Goal: Find specific page/section: Locate a particular part of the current website

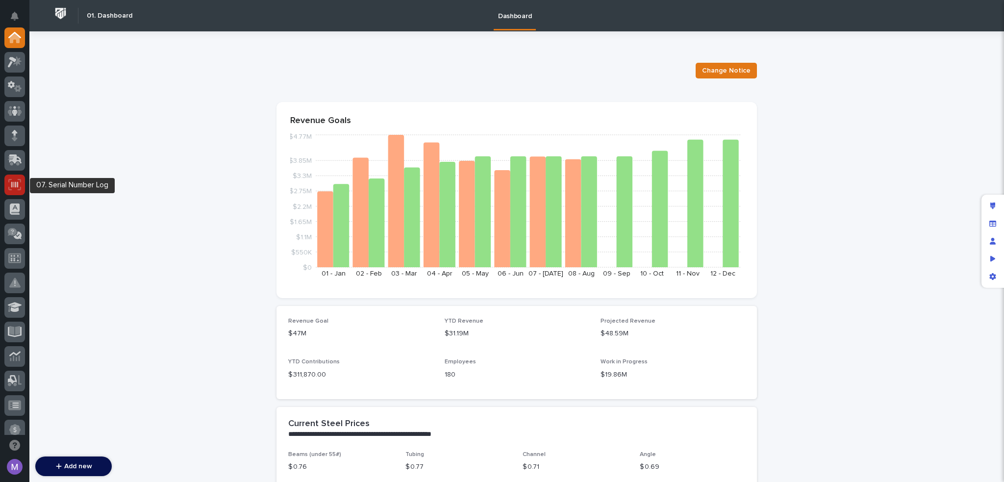
click at [14, 177] on div at bounding box center [14, 185] width 21 height 21
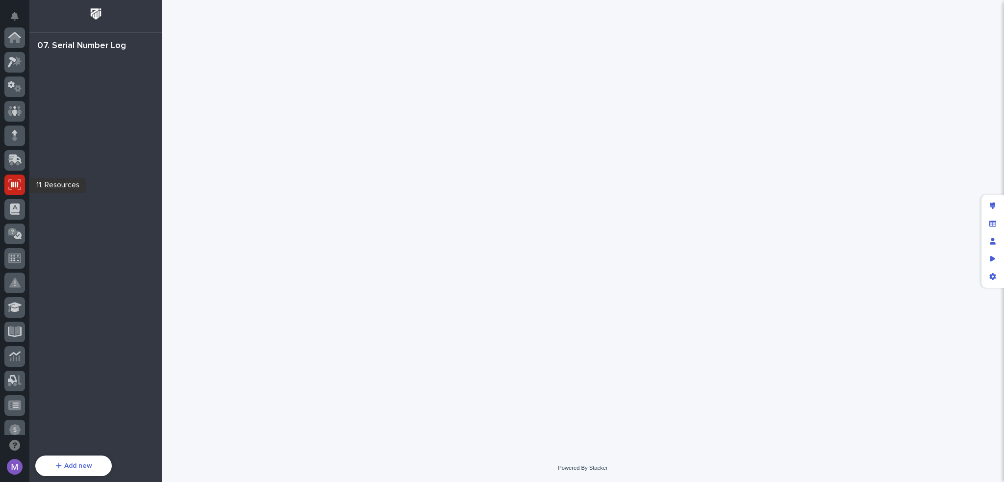
scroll to position [147, 0]
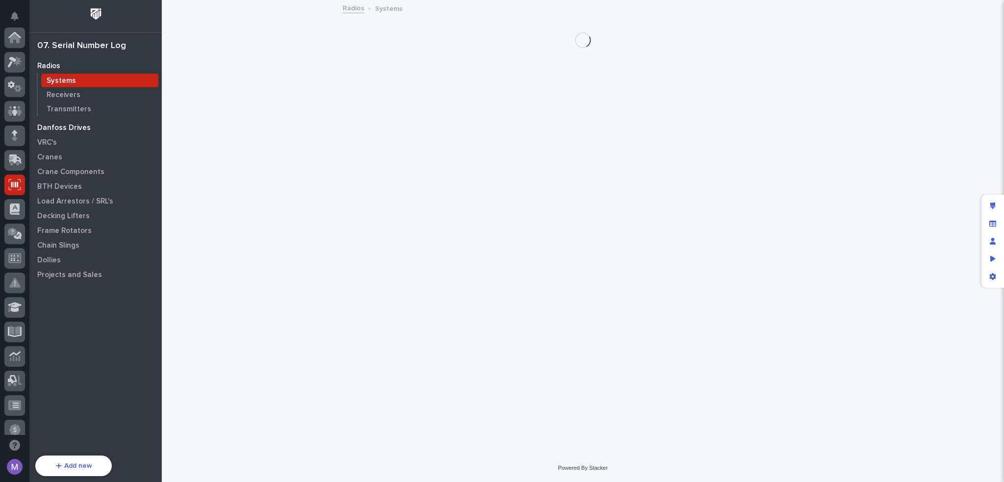
scroll to position [147, 0]
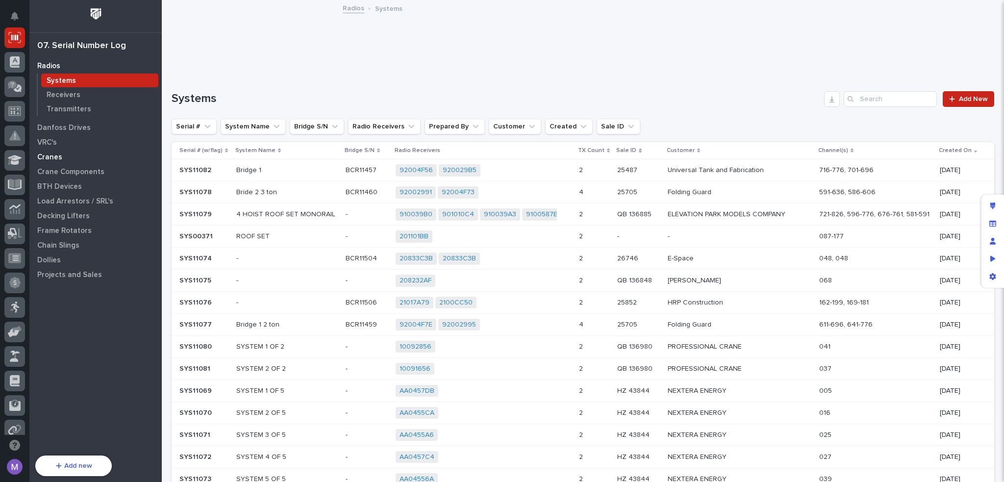
click at [58, 158] on p "Cranes" at bounding box center [49, 157] width 25 height 9
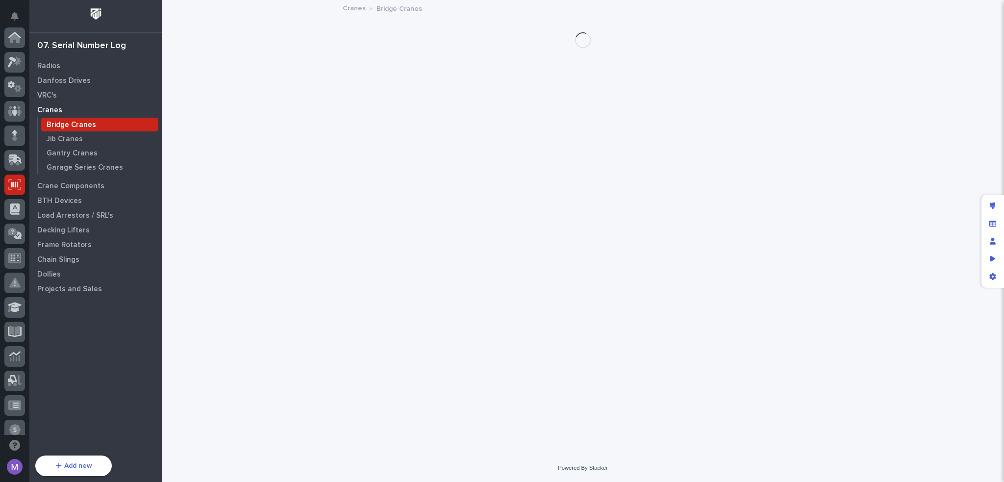
scroll to position [147, 0]
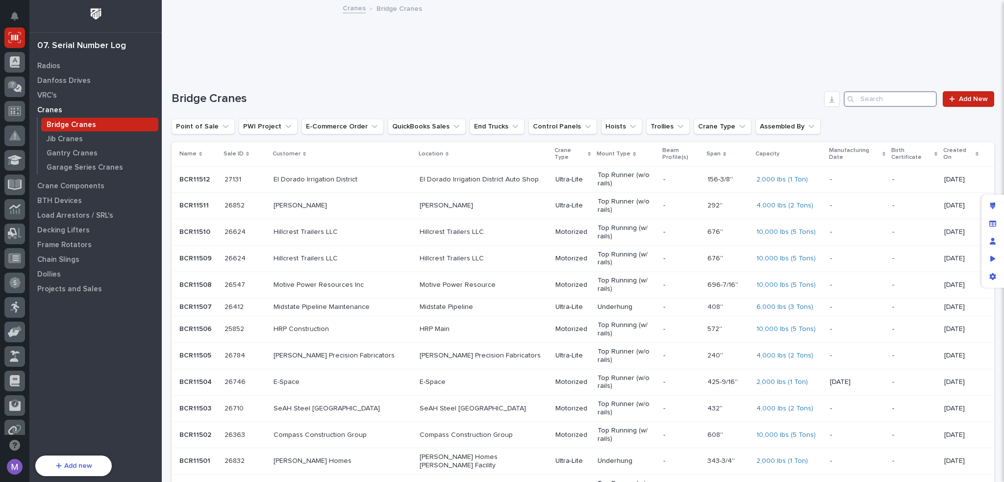
click at [902, 99] on input "Search" at bounding box center [890, 99] width 93 height 16
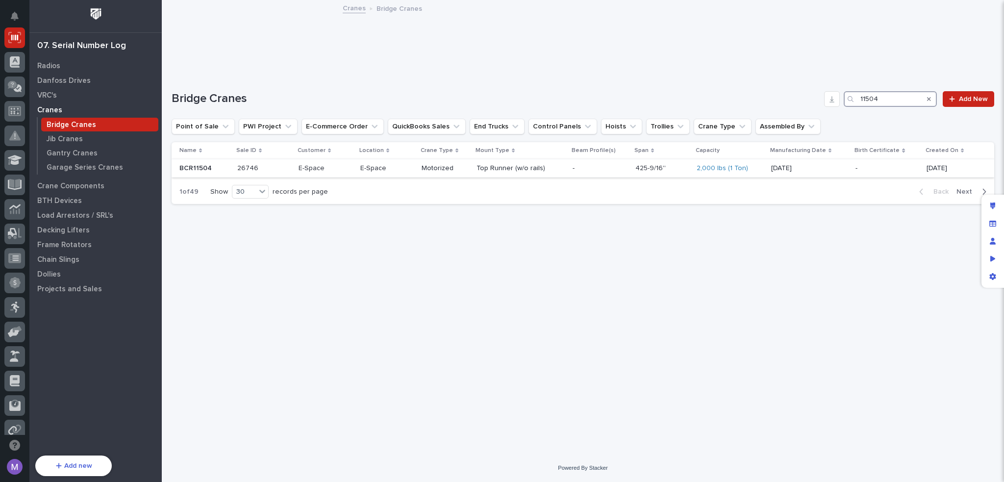
type input "11504"
click at [390, 172] on div "E-Space" at bounding box center [387, 168] width 54 height 16
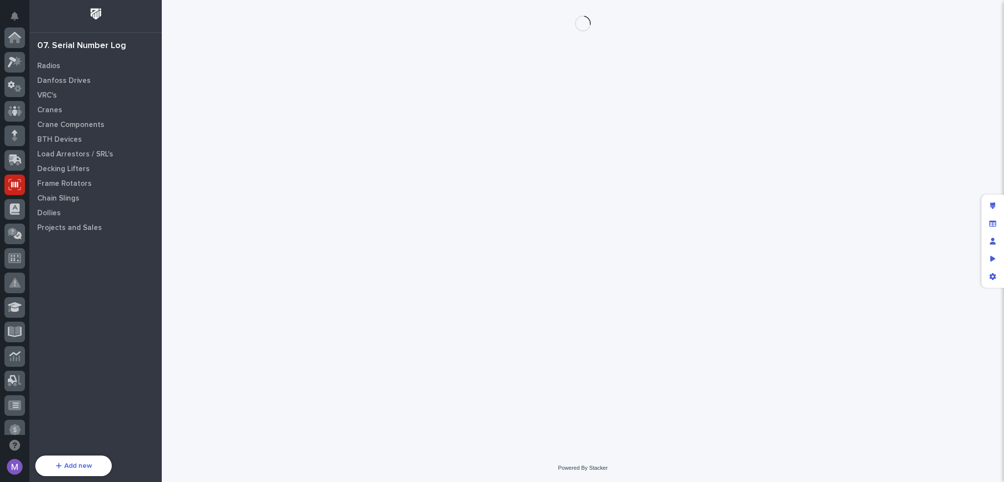
scroll to position [147, 0]
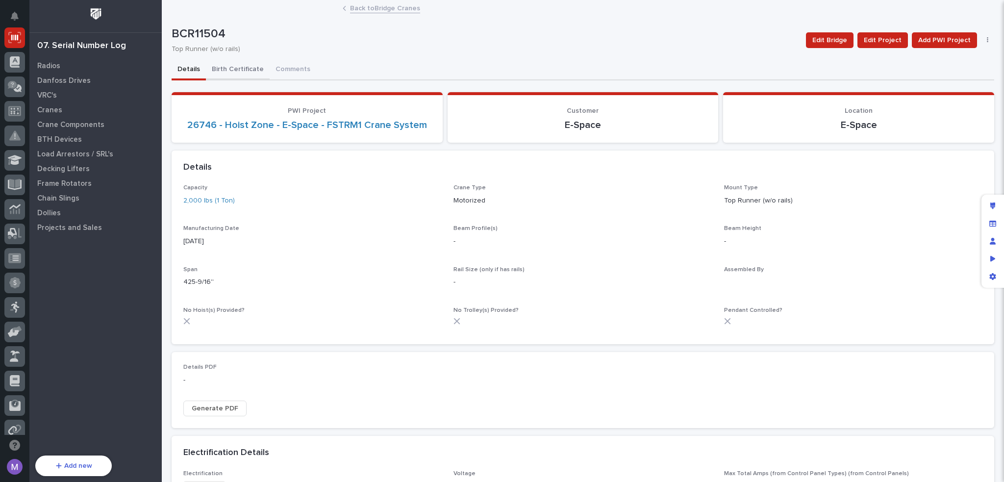
click at [249, 66] on button "Birth Certificate" at bounding box center [238, 70] width 64 height 21
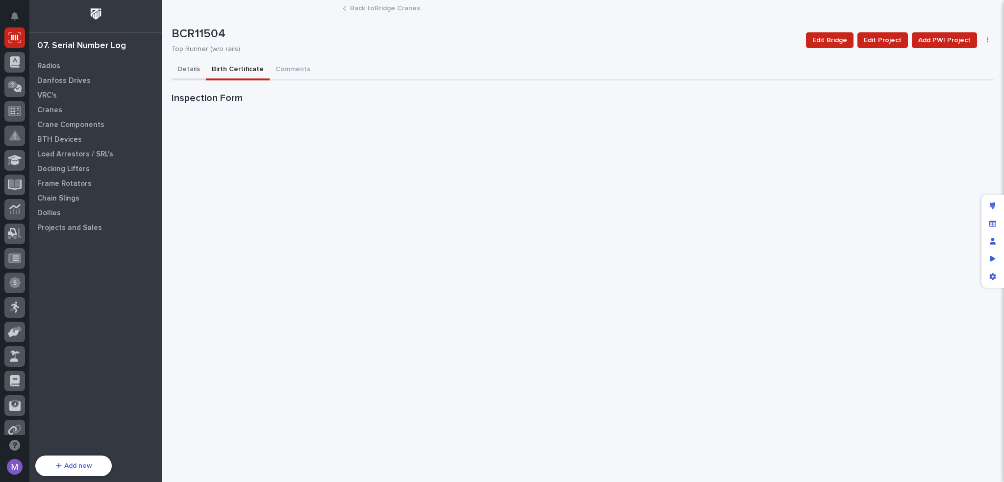
click at [187, 67] on button "Details" at bounding box center [189, 70] width 34 height 21
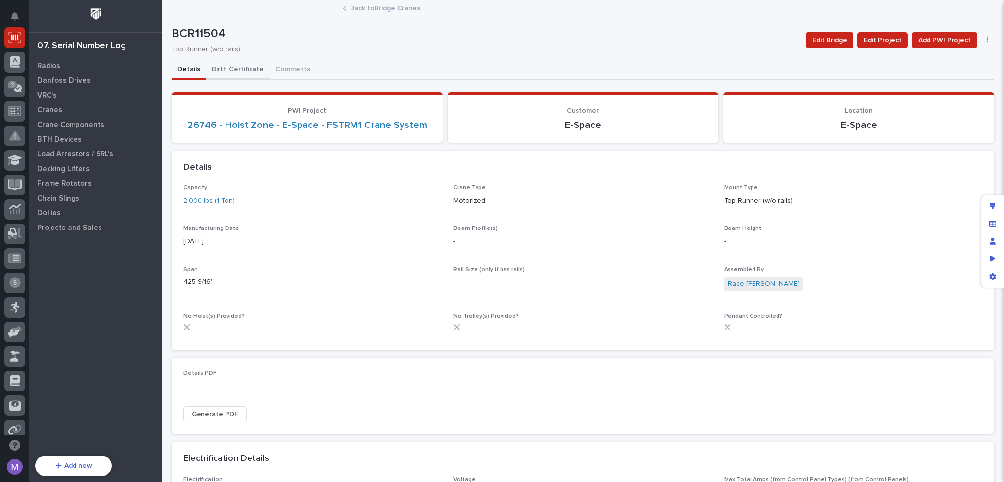
click at [233, 70] on button "Birth Certificate" at bounding box center [238, 70] width 64 height 21
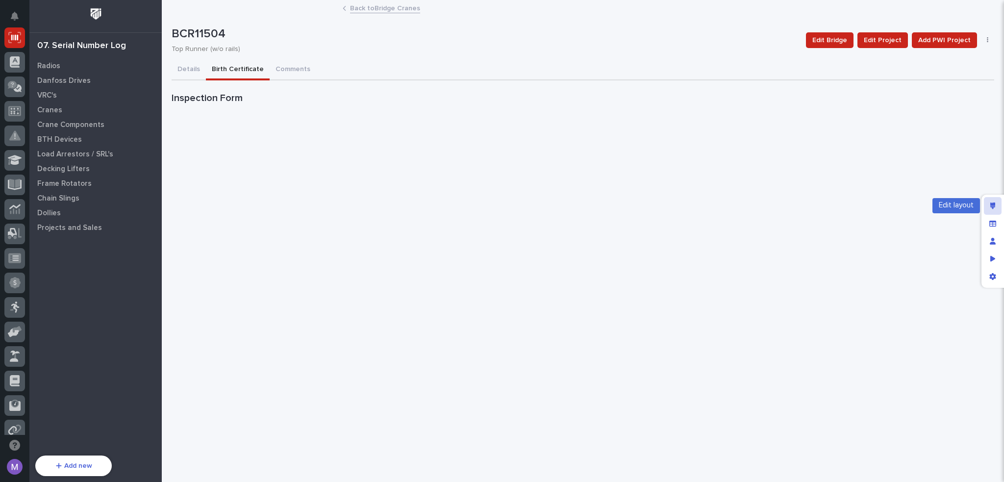
click at [995, 202] on div "Edit layout" at bounding box center [993, 206] width 18 height 18
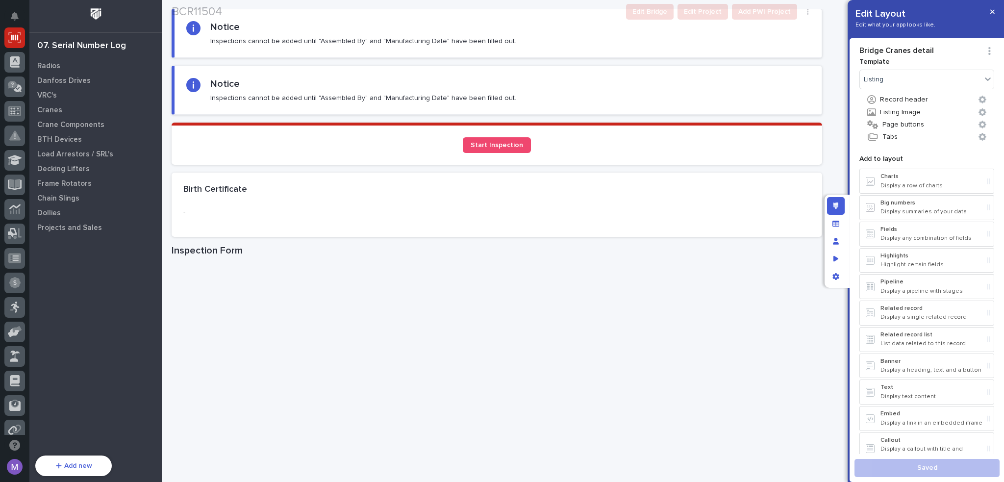
scroll to position [147, 0]
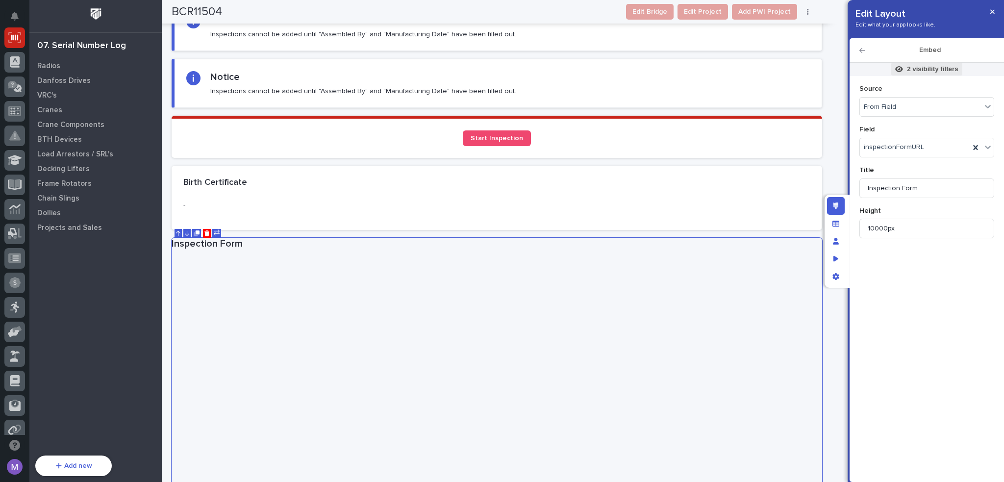
click at [946, 72] on p "2 visibility filters" at bounding box center [932, 69] width 51 height 9
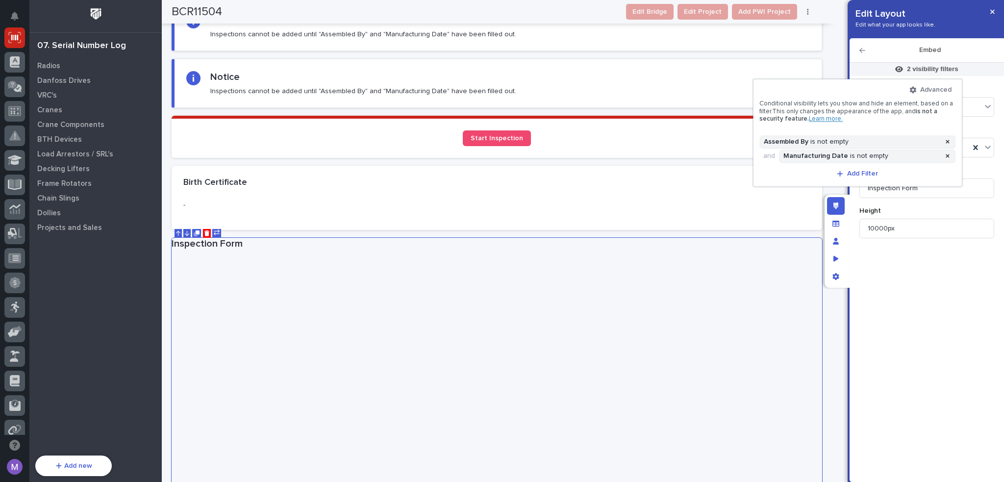
click at [816, 240] on div at bounding box center [502, 241] width 1004 height 482
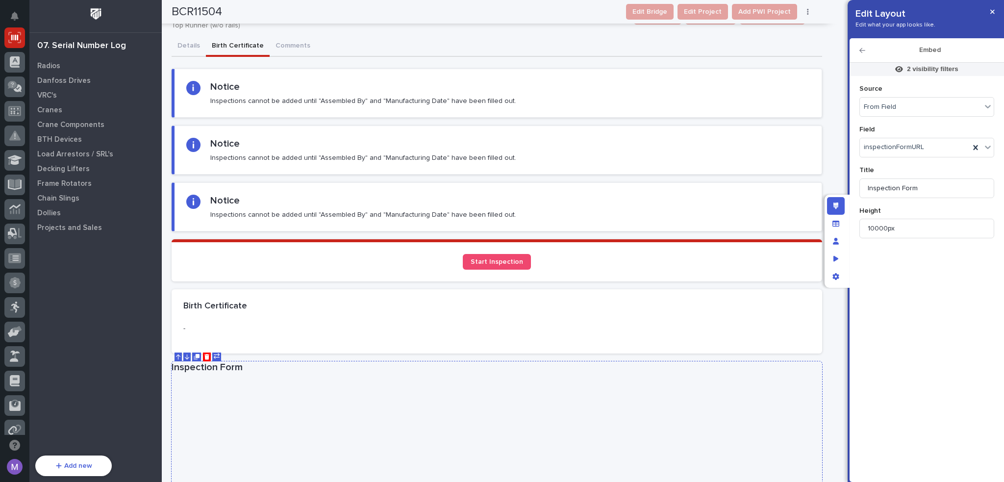
scroll to position [0, 0]
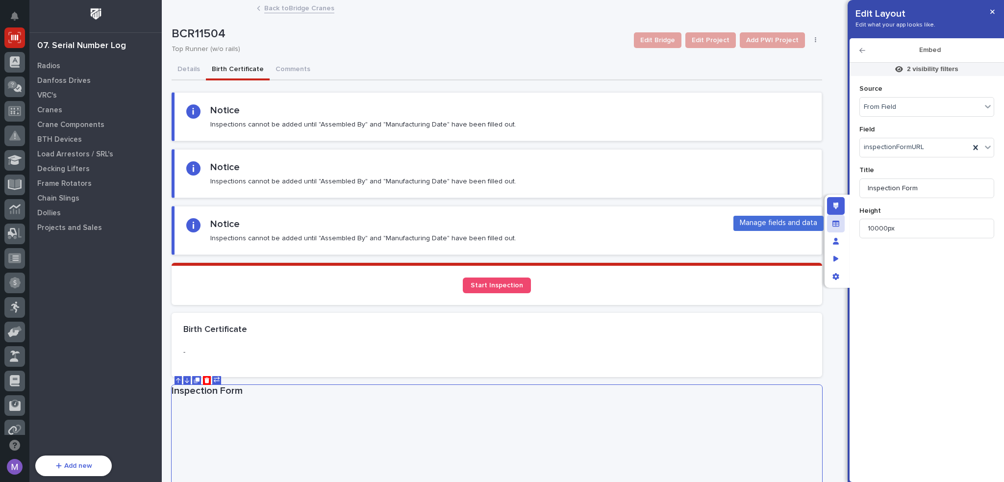
click at [835, 224] on icon "Manage fields and data" at bounding box center [836, 223] width 7 height 7
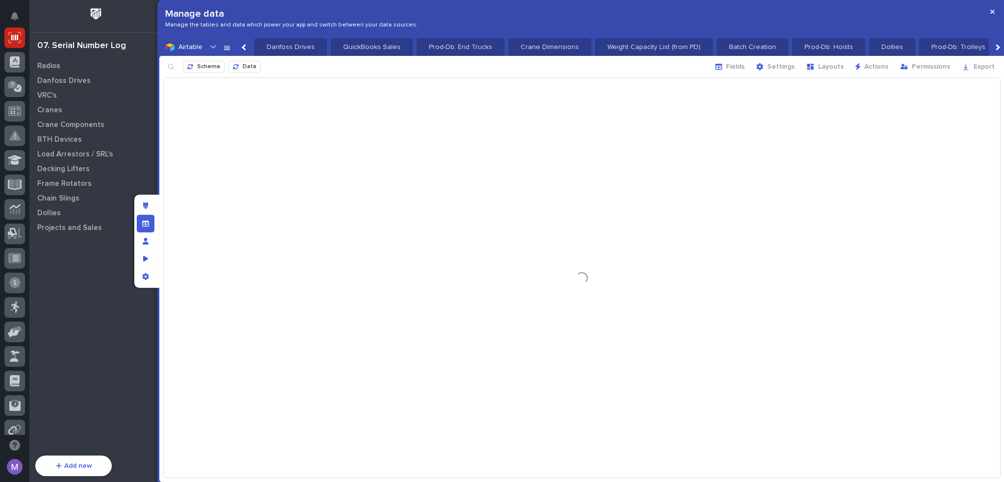
scroll to position [0, 1965]
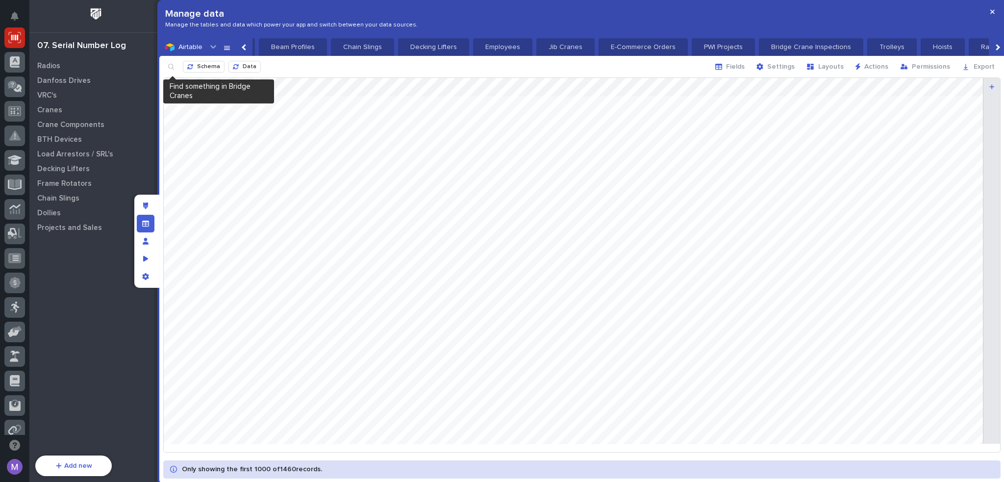
click at [175, 69] on button "button" at bounding box center [171, 67] width 16 height 16
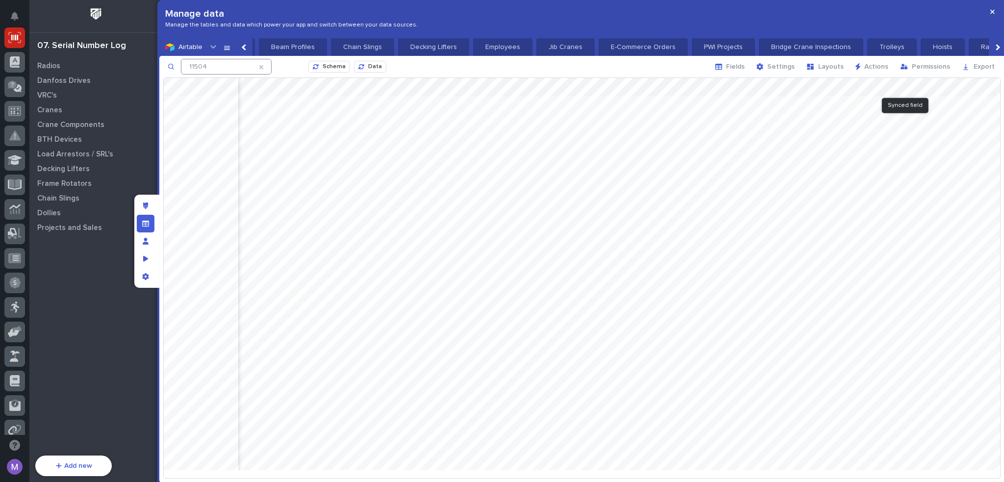
scroll to position [0, 4189]
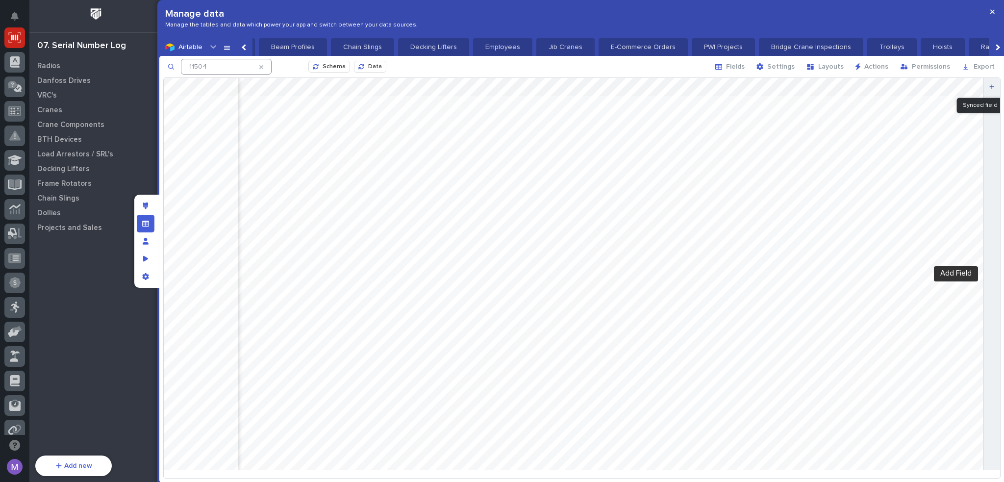
drag, startPoint x: 873, startPoint y: 82, endPoint x: 987, endPoint y: 80, distance: 113.8
click at [987, 80] on div at bounding box center [582, 278] width 837 height 400
type input "11504"
click at [966, 100] on div at bounding box center [582, 278] width 837 height 400
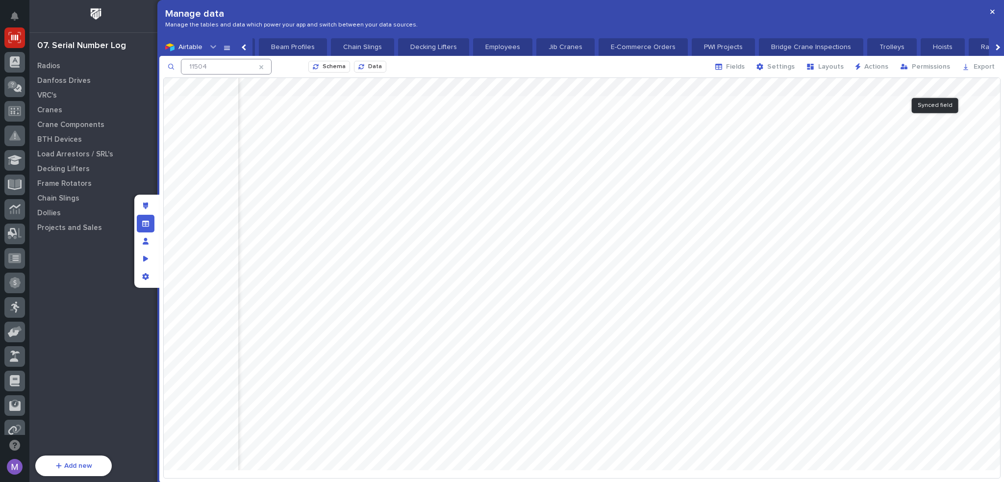
scroll to position [0, 4282]
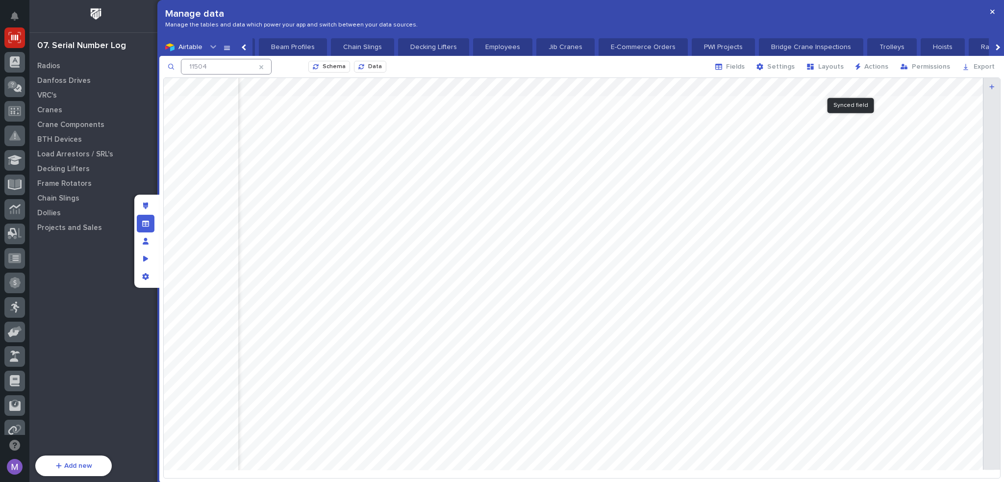
drag, startPoint x: 874, startPoint y: 86, endPoint x: 977, endPoint y: 90, distance: 103.0
click at [977, 90] on div at bounding box center [582, 278] width 837 height 400
click at [928, 123] on div at bounding box center [582, 278] width 837 height 400
click at [152, 224] on div "Manage fields and data" at bounding box center [146, 224] width 18 height 18
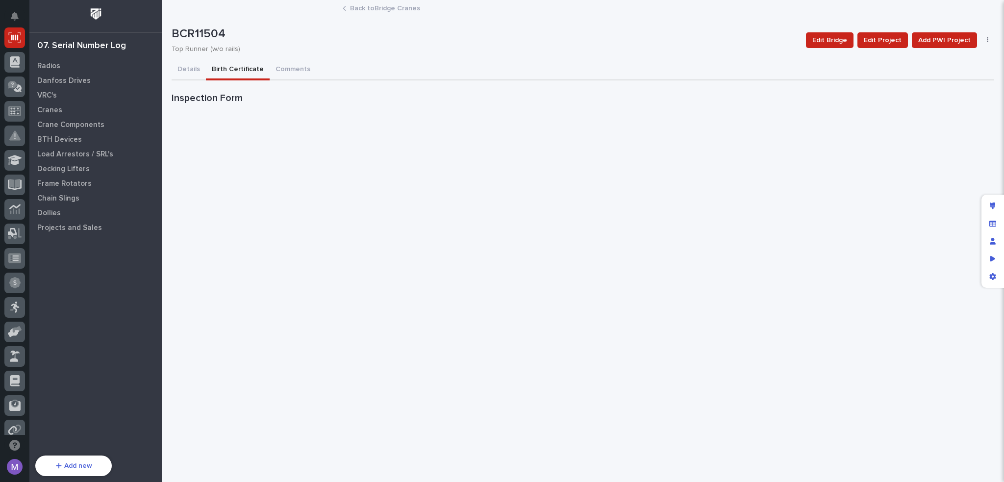
click at [225, 77] on button "Birth Certificate" at bounding box center [238, 70] width 64 height 21
click at [48, 104] on div "Cranes" at bounding box center [95, 110] width 127 height 14
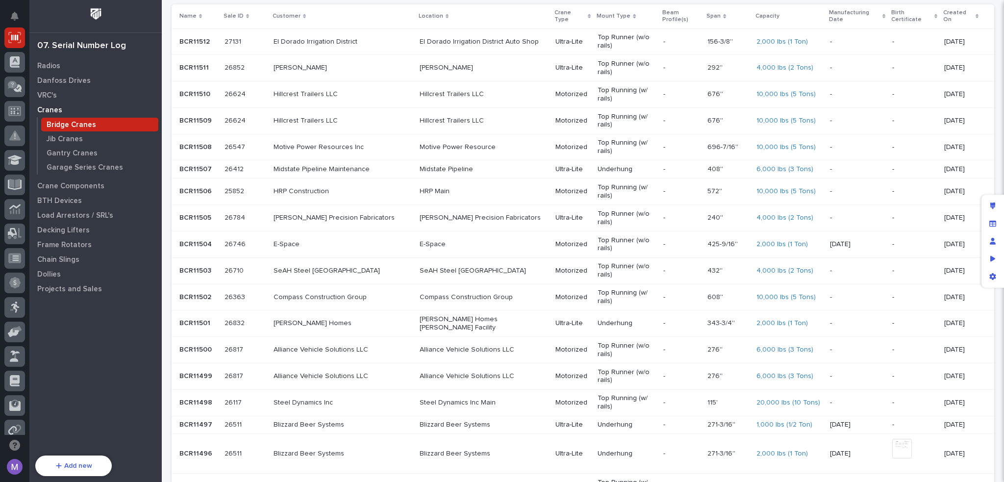
scroll to position [245, 0]
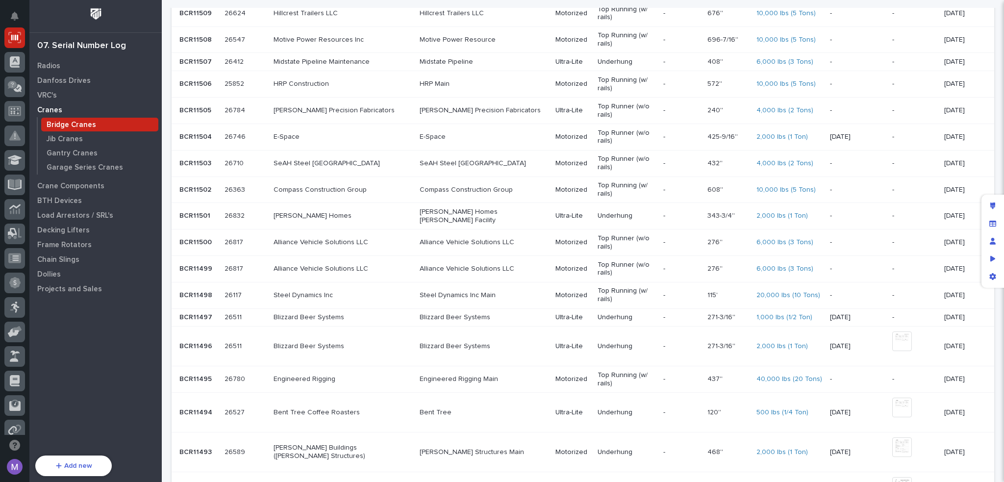
click at [369, 393] on td "Bent Tree Coffee Roasters" at bounding box center [343, 413] width 146 height 40
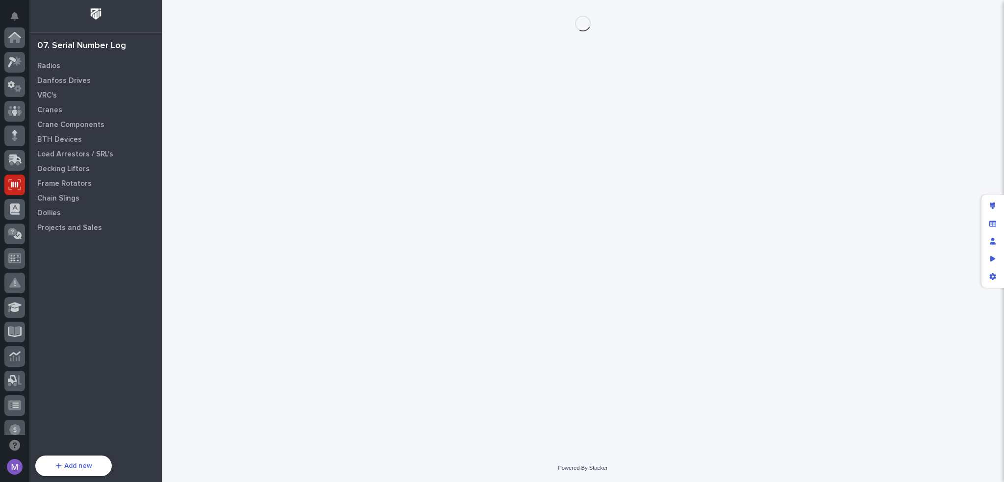
scroll to position [147, 0]
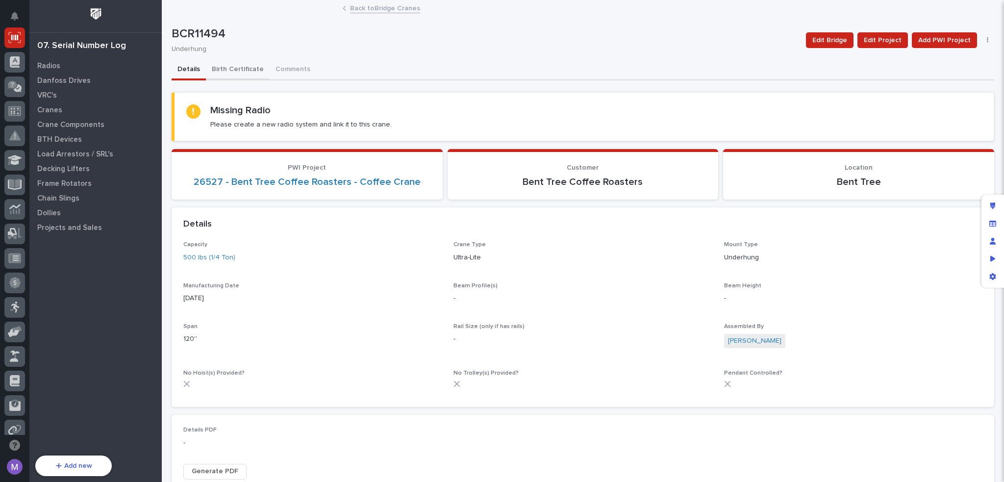
click at [249, 74] on button "Birth Certificate" at bounding box center [238, 70] width 64 height 21
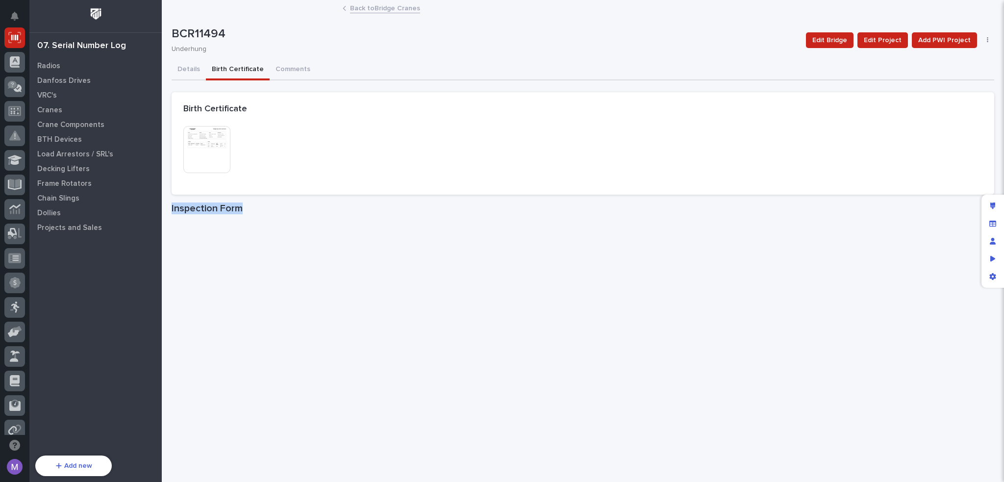
drag, startPoint x: 170, startPoint y: 208, endPoint x: 278, endPoint y: 211, distance: 107.4
click at [67, 109] on div "Cranes" at bounding box center [95, 110] width 127 height 14
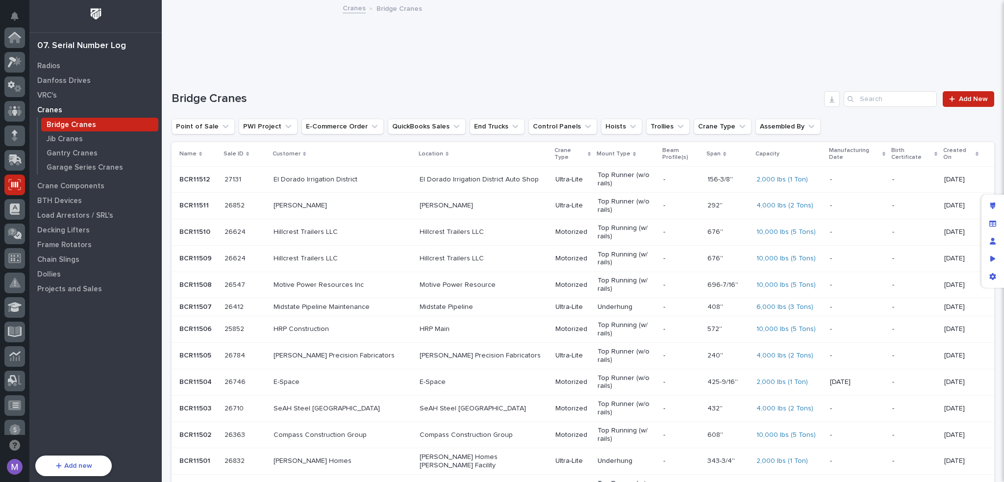
scroll to position [147, 0]
click at [885, 101] on input "Search" at bounding box center [890, 99] width 93 height 16
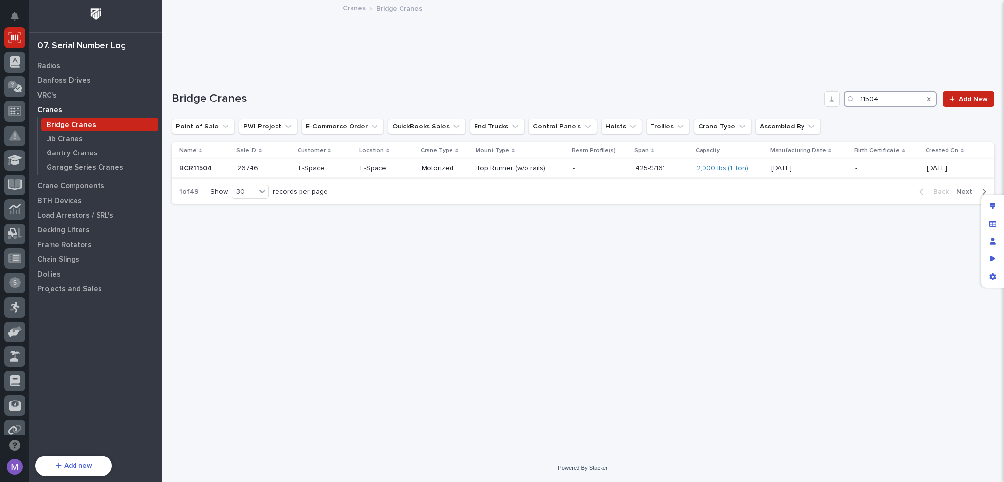
type input "11504"
click at [265, 161] on div "26746 26746" at bounding box center [264, 168] width 54 height 16
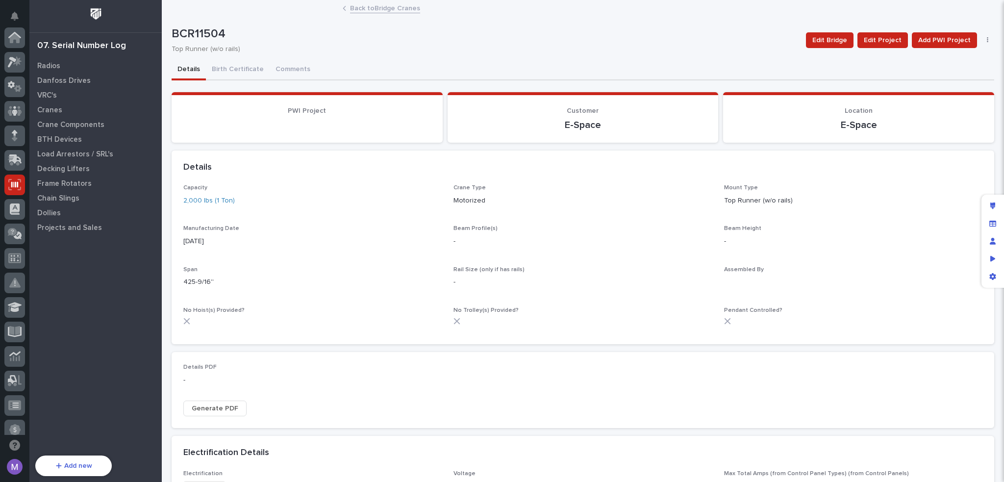
scroll to position [147, 0]
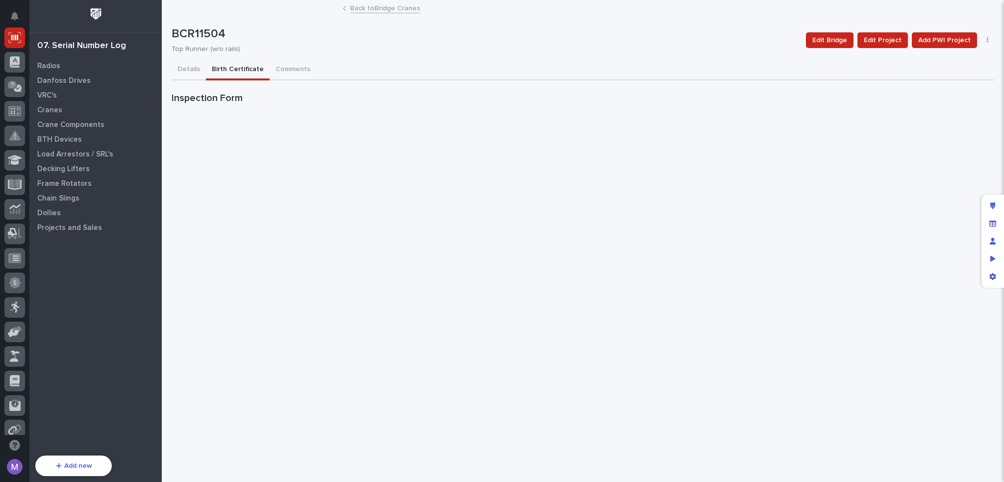
click at [228, 65] on button "Birth Certificate" at bounding box center [238, 70] width 64 height 21
click at [512, 60] on div "Details Birth Certificate Comments" at bounding box center [583, 70] width 823 height 21
click at [213, 98] on h1 "Inspection Form" at bounding box center [583, 98] width 823 height 12
